Goal: Transaction & Acquisition: Purchase product/service

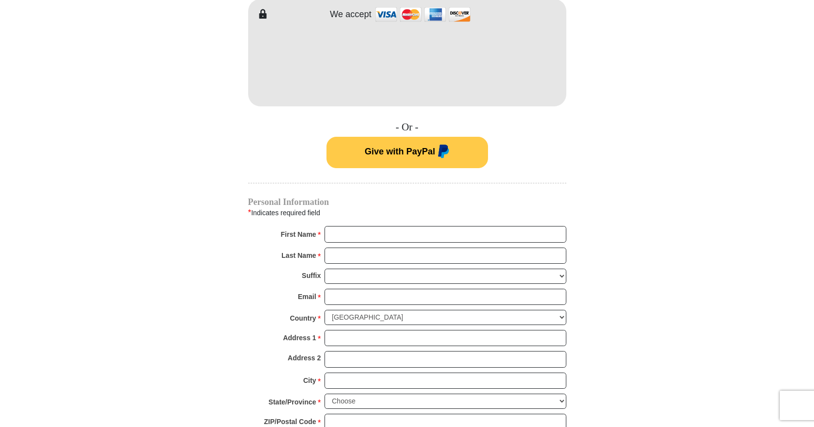
scroll to position [633, 0]
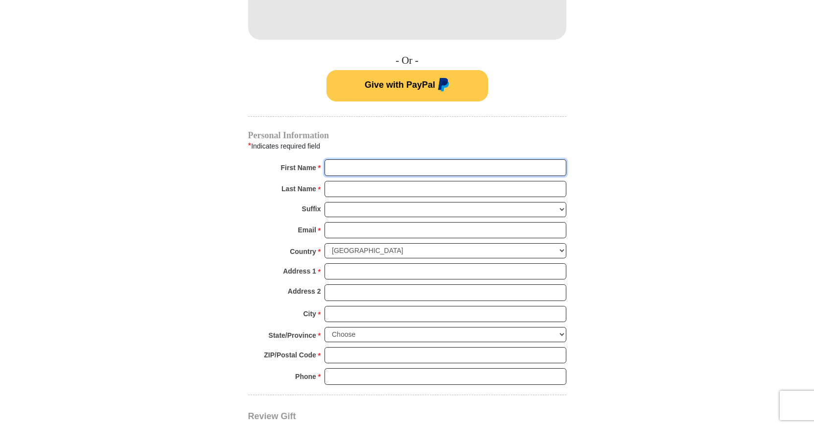
click at [360, 159] on input "First Name *" at bounding box center [446, 167] width 242 height 17
type input "Daneknellsha"
click at [339, 181] on input "Last Name *" at bounding box center [446, 189] width 242 height 17
type input "[PERSON_NAME]"
click at [328, 222] on input "Email *" at bounding box center [446, 230] width 242 height 17
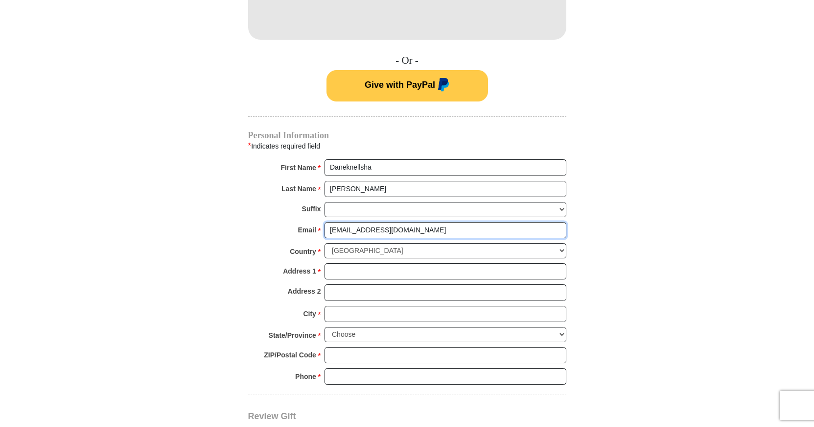
type input "[EMAIL_ADDRESS][DOMAIN_NAME]"
click at [334, 263] on input "Address 1 *" at bounding box center [446, 271] width 242 height 17
type input "[STREET_ADDRESS][PERSON_NAME]"
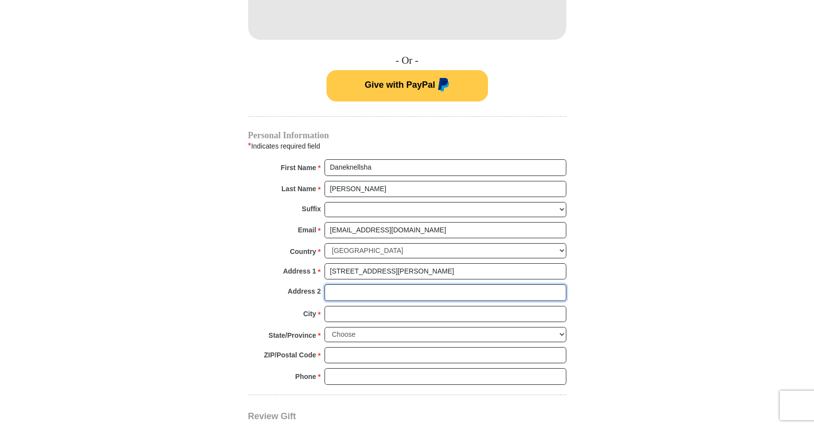
click at [341, 284] on input "Address 2" at bounding box center [446, 292] width 242 height 17
type input "Apt. H"
click at [347, 306] on input "City *" at bounding box center [446, 314] width 242 height 17
type input "[PERSON_NAME]"
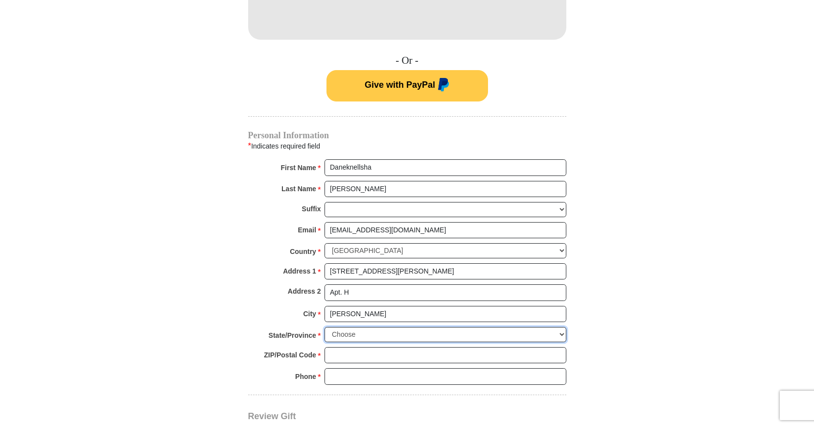
select select "NC"
click option "[US_STATE]" at bounding box center [0, 0] width 0 height 0
click at [336, 347] on input "ZIP/Postal Code *" at bounding box center [446, 355] width 242 height 17
type input "27101"
click at [343, 368] on input "Phone * *" at bounding box center [446, 376] width 242 height 17
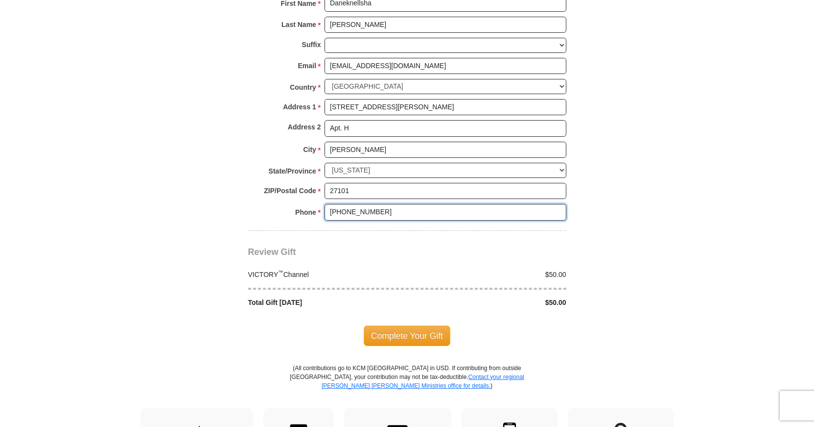
scroll to position [816, 0]
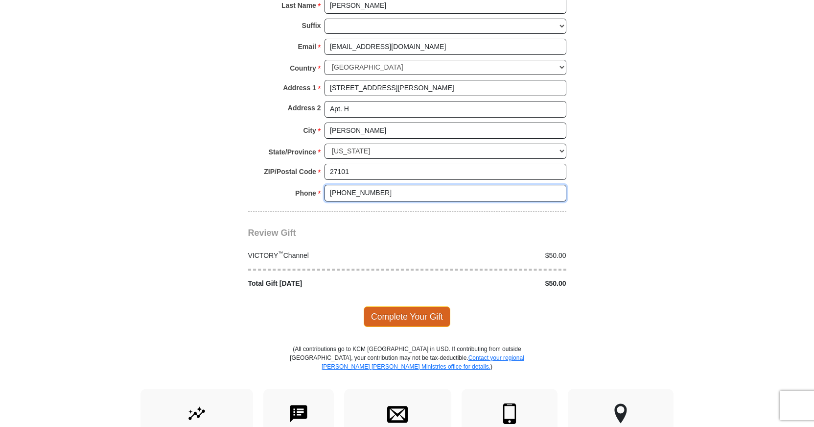
type input "[PHONE_NUMBER]"
click at [412, 306] on span "Complete Your Gift" at bounding box center [407, 316] width 87 height 21
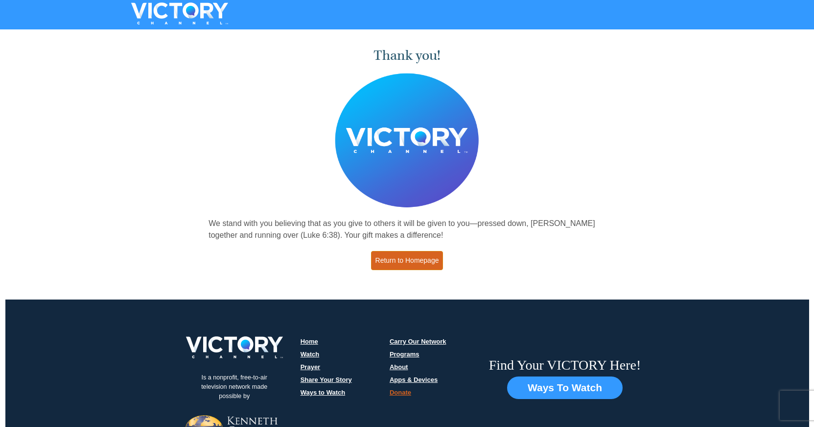
click at [425, 258] on link "Return to Homepage" at bounding box center [407, 260] width 72 height 19
